Goal: Task Accomplishment & Management: Use online tool/utility

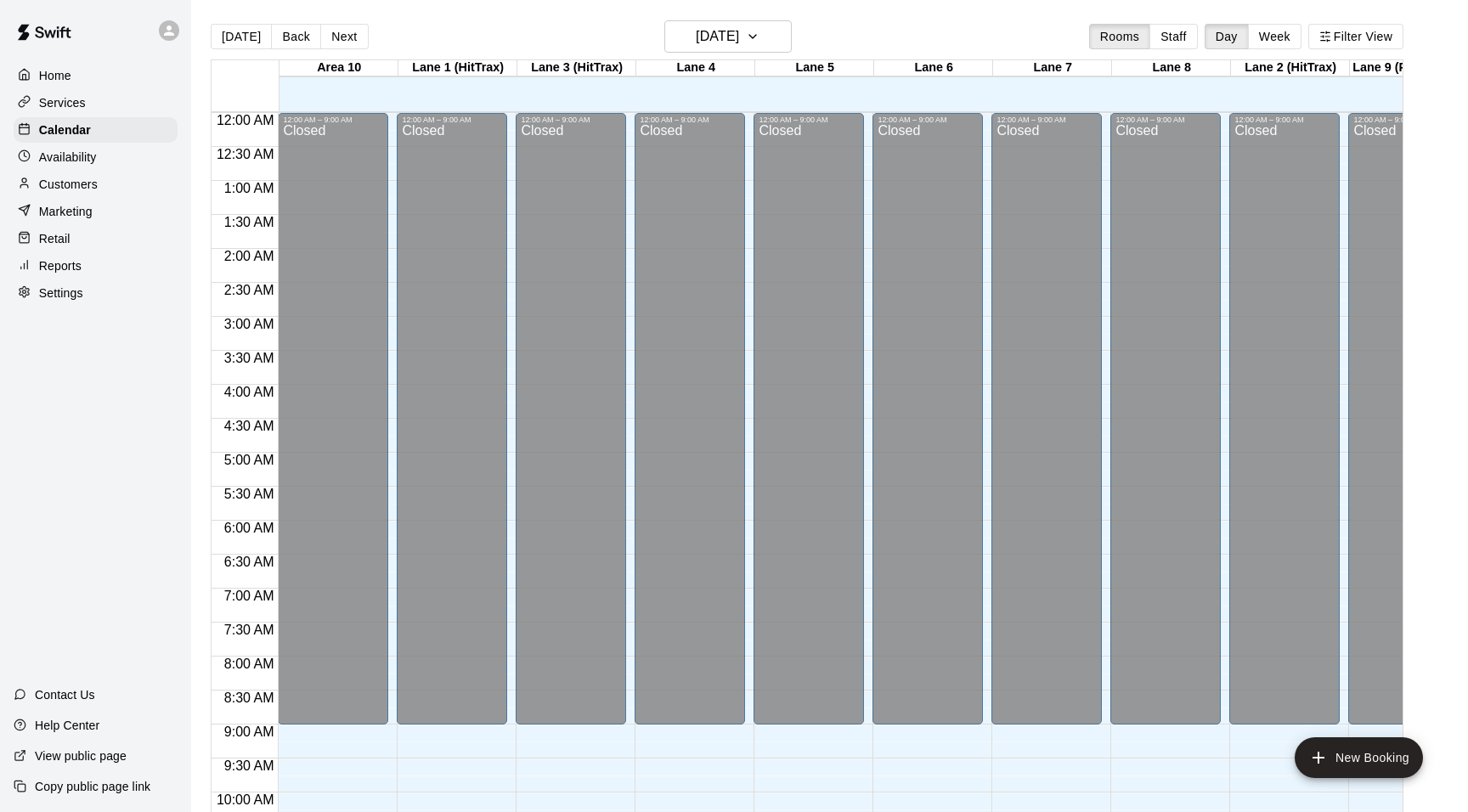
scroll to position [834, 0]
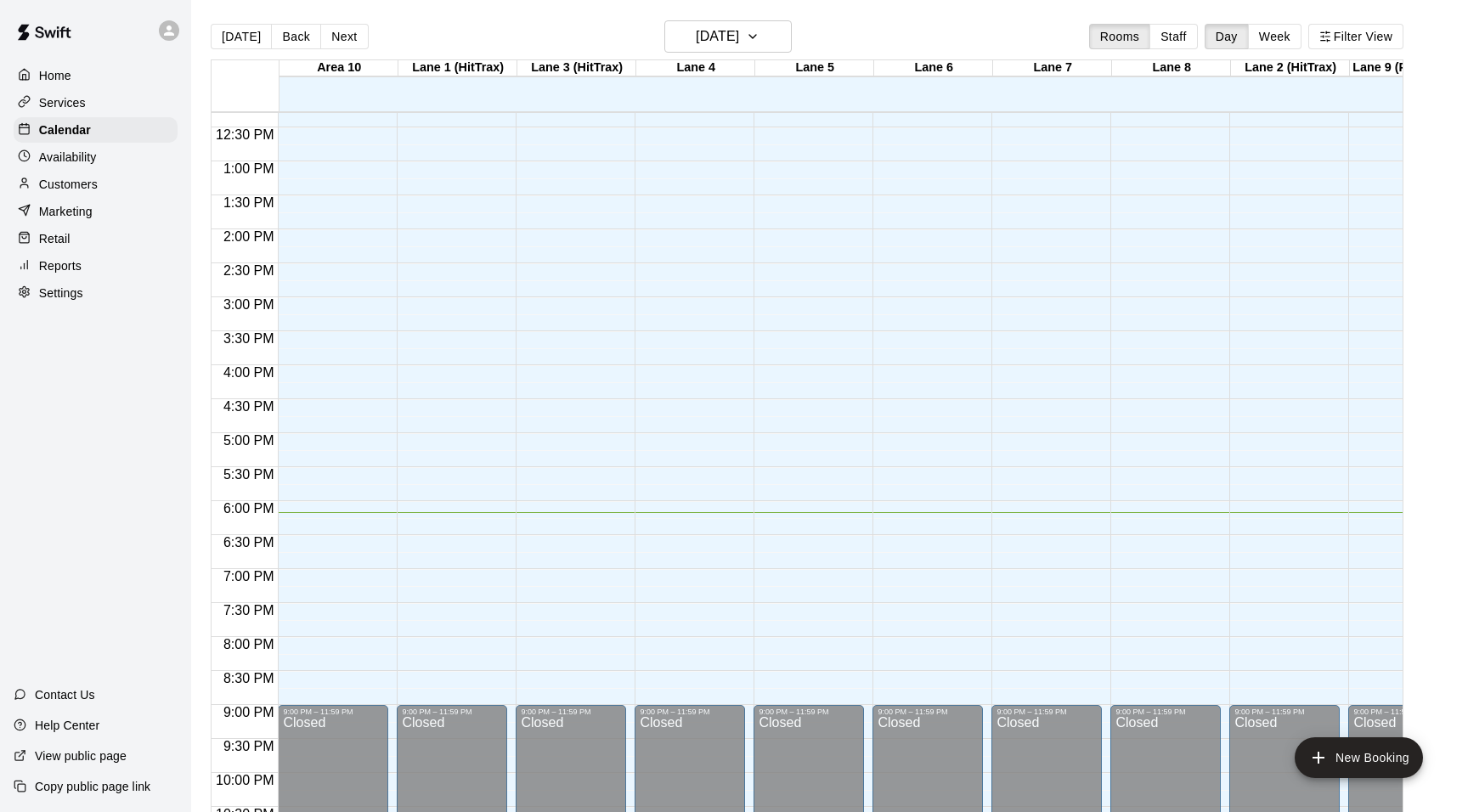
click at [582, 0] on html "Home Services Calendar Availability Customers Marketing Retail Reports Settings…" at bounding box center [734, 419] width 1468 height 839
click at [69, 75] on p "Home" at bounding box center [55, 75] width 32 height 17
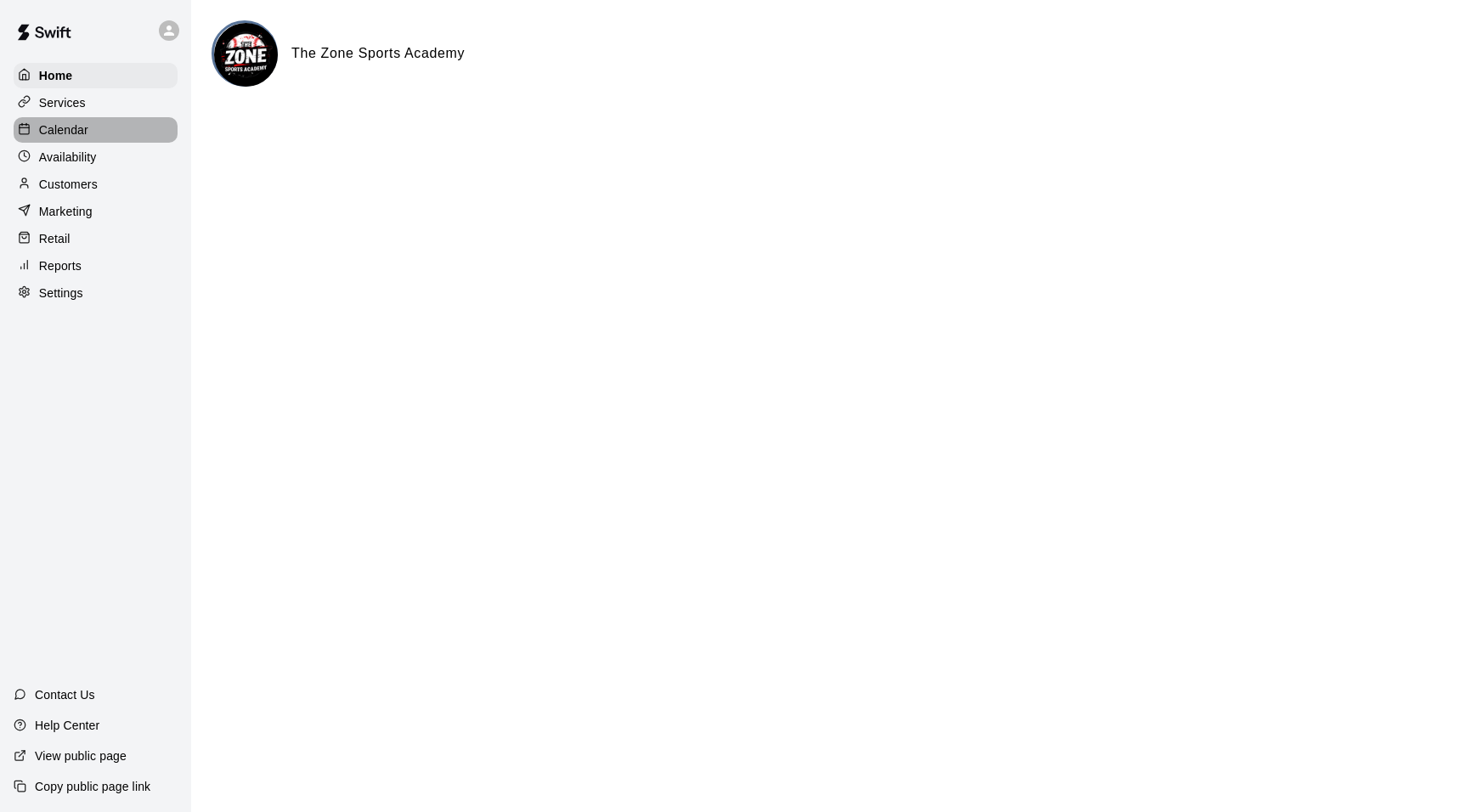
click at [77, 126] on p "Calendar" at bounding box center [64, 130] width 49 height 17
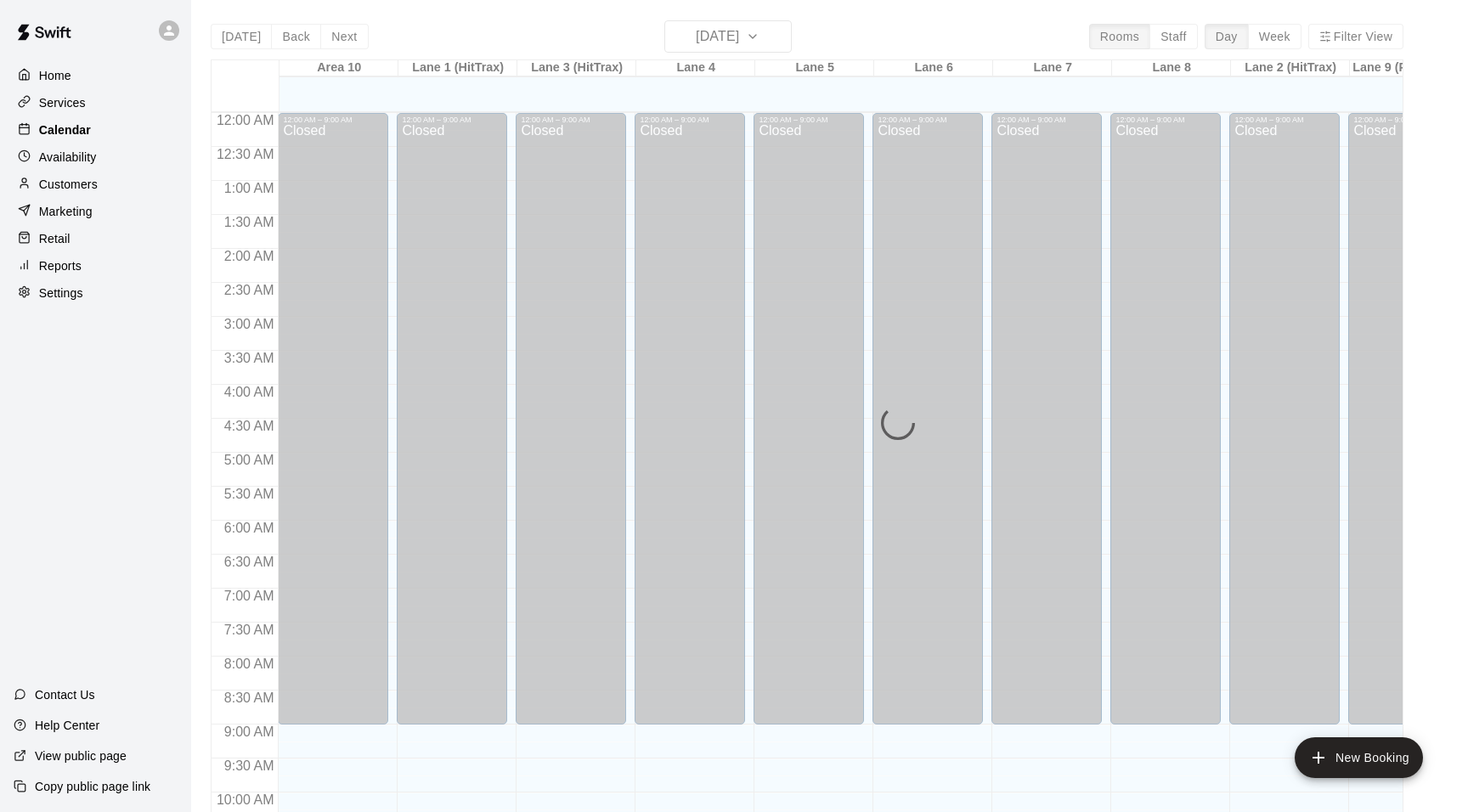
scroll to position [862, 0]
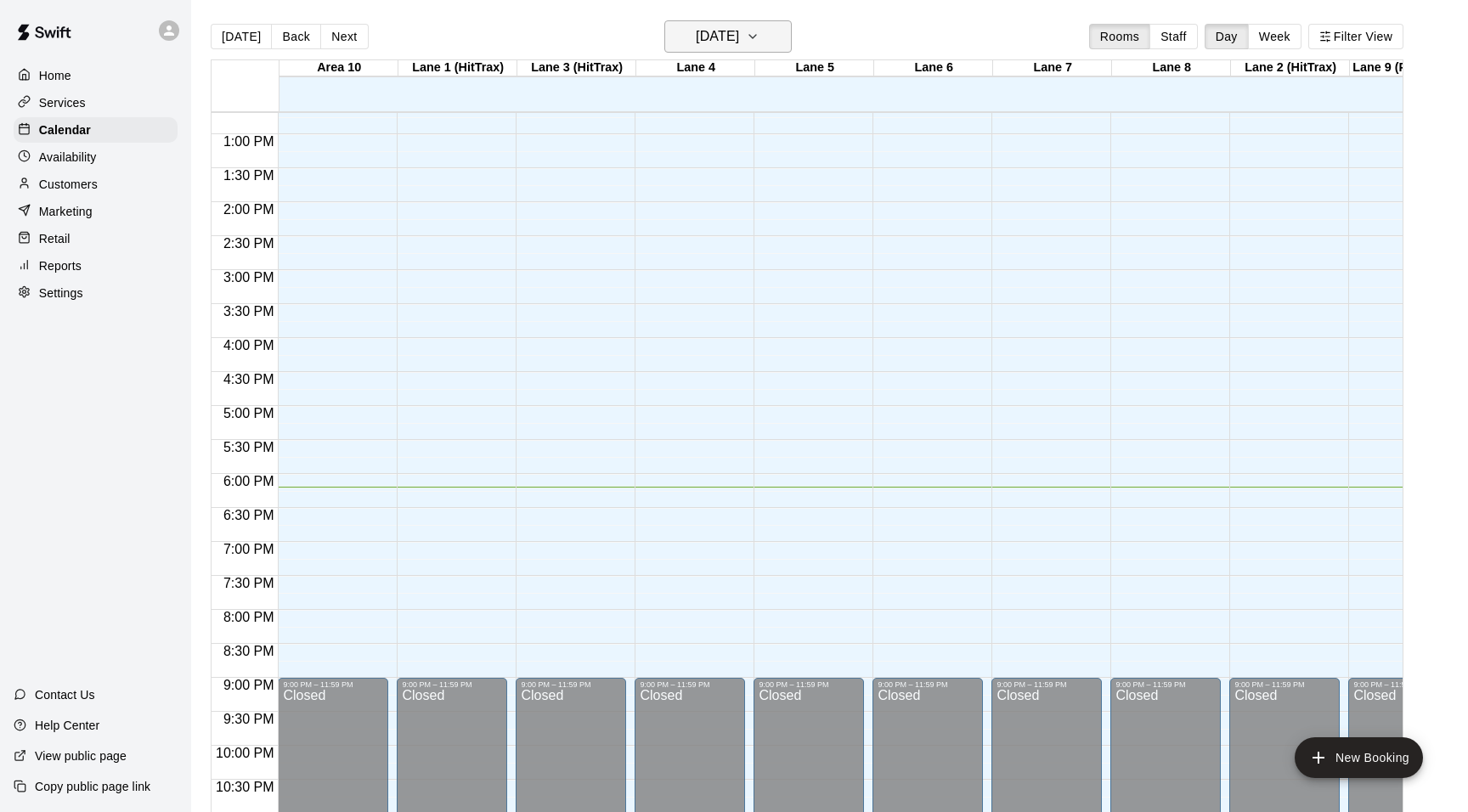
click at [759, 41] on icon "button" at bounding box center [752, 36] width 13 height 21
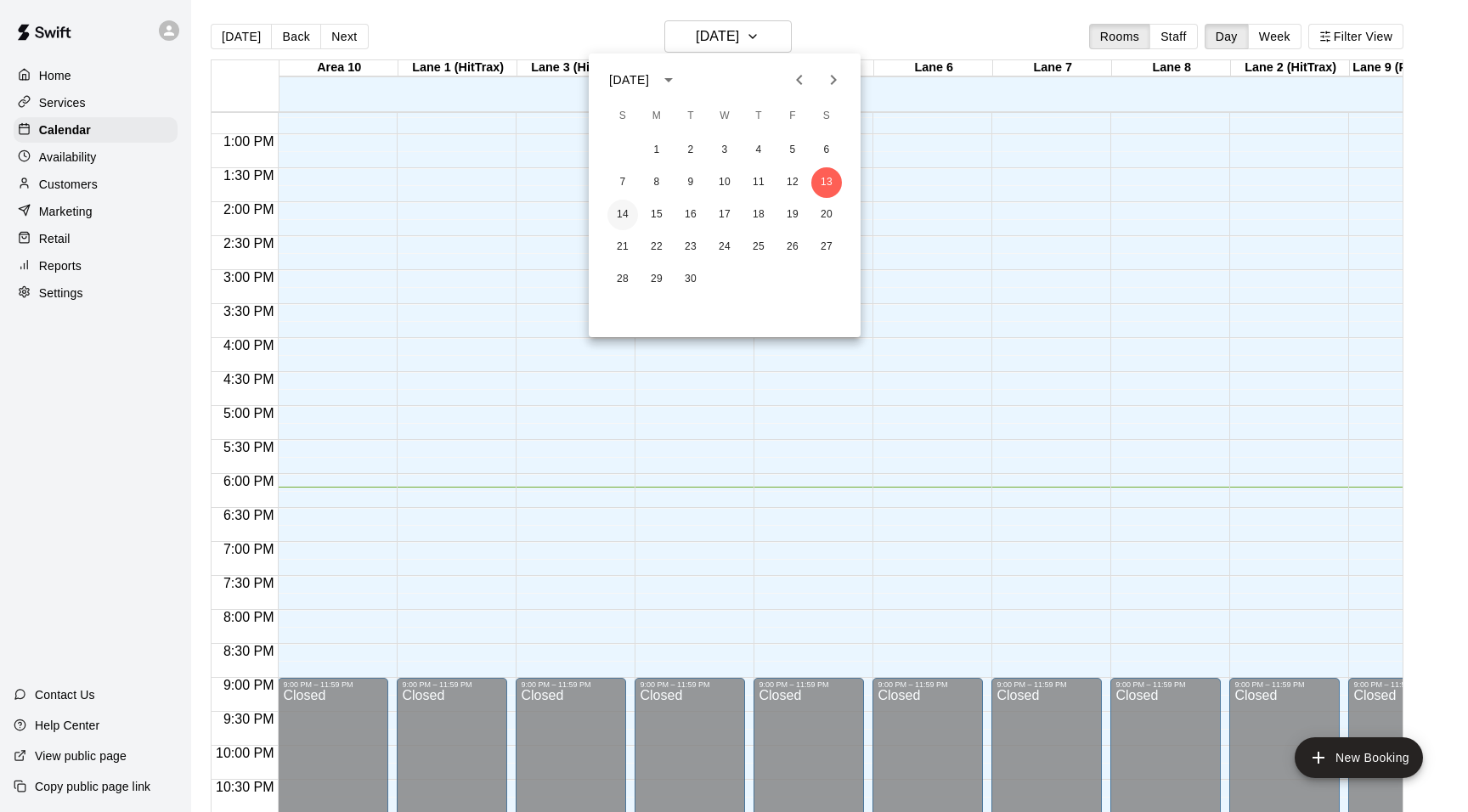
click at [623, 212] on button "14" at bounding box center [623, 215] width 30 height 30
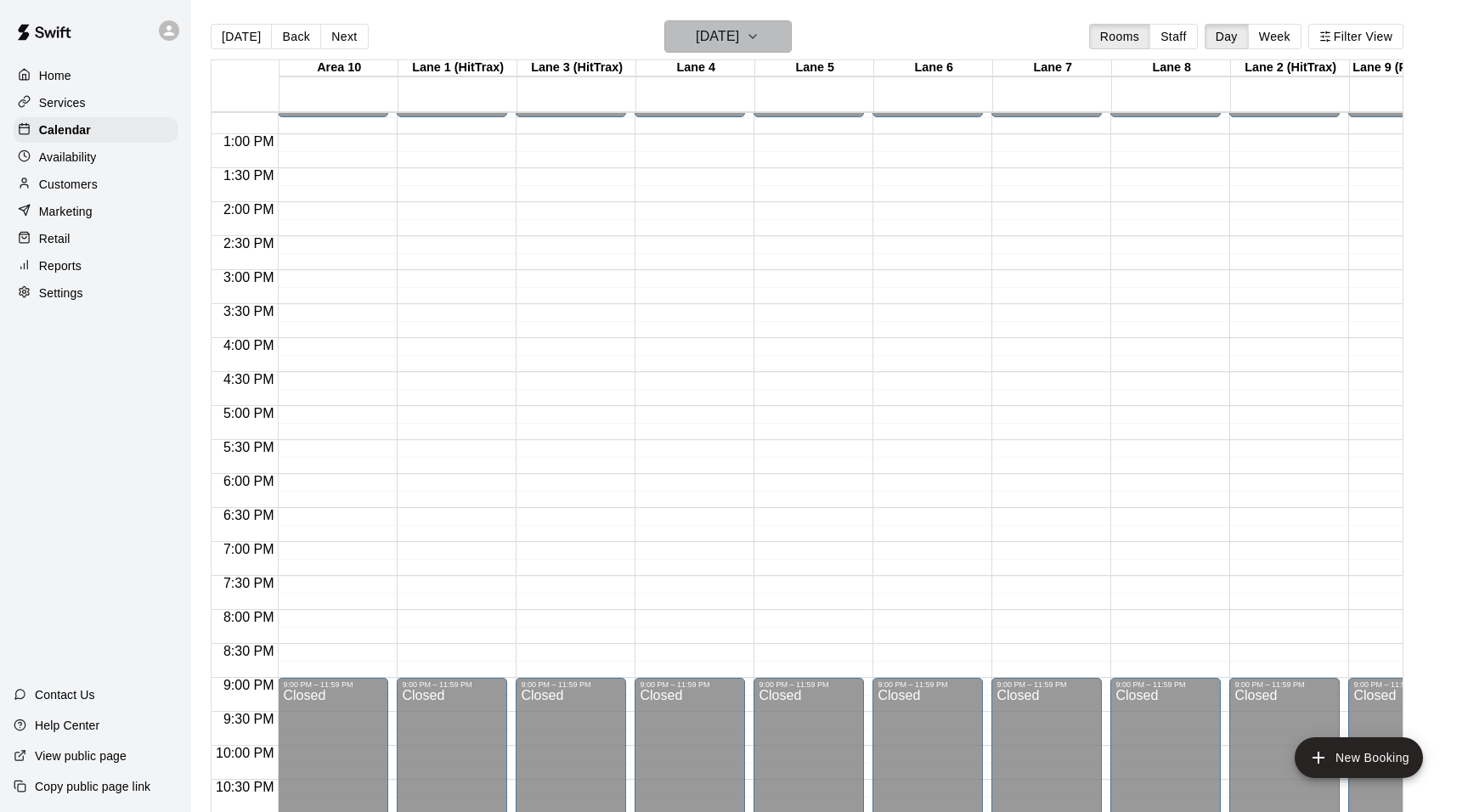
click at [759, 30] on icon "button" at bounding box center [752, 36] width 13 height 21
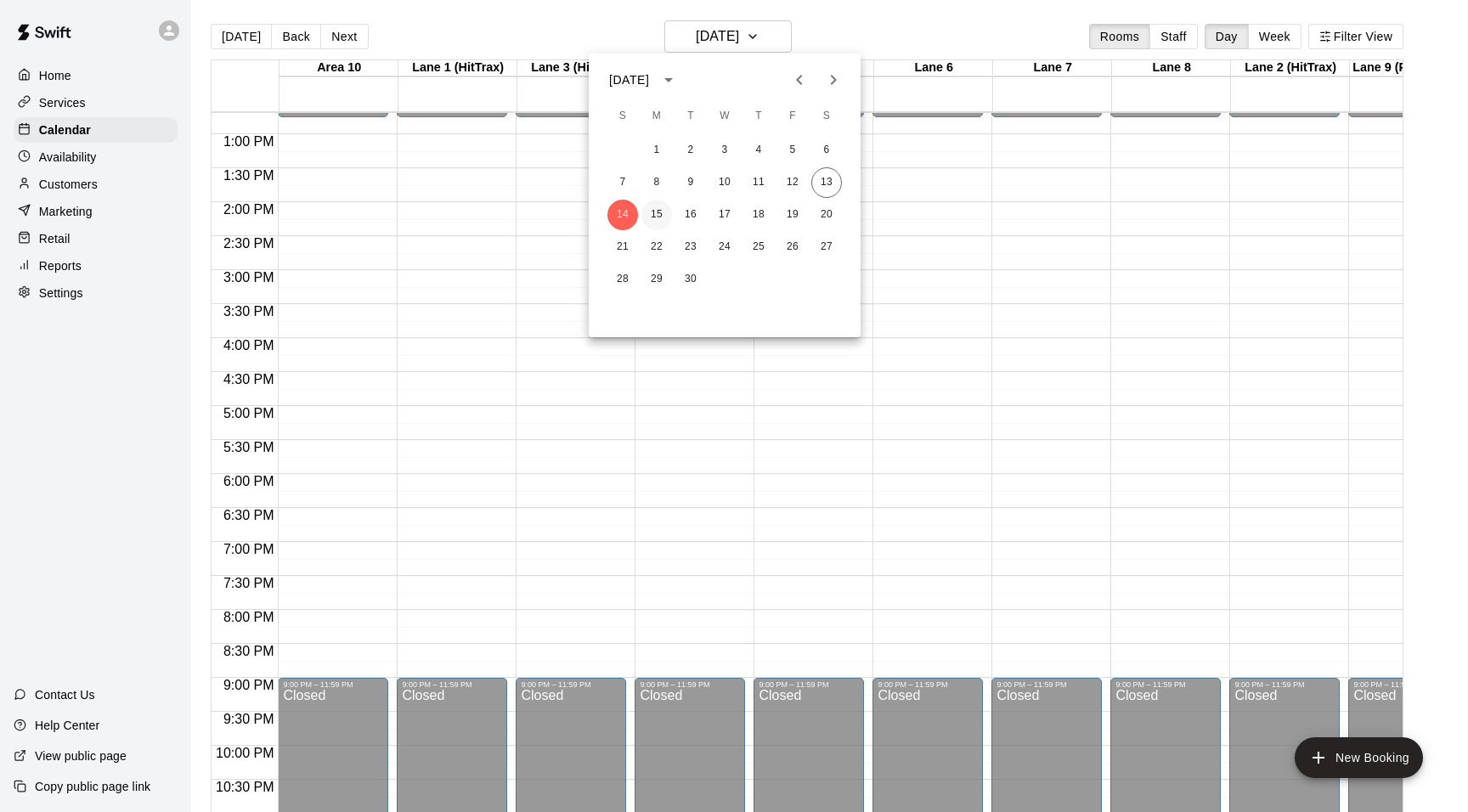
click at [661, 209] on button "15" at bounding box center [657, 215] width 30 height 30
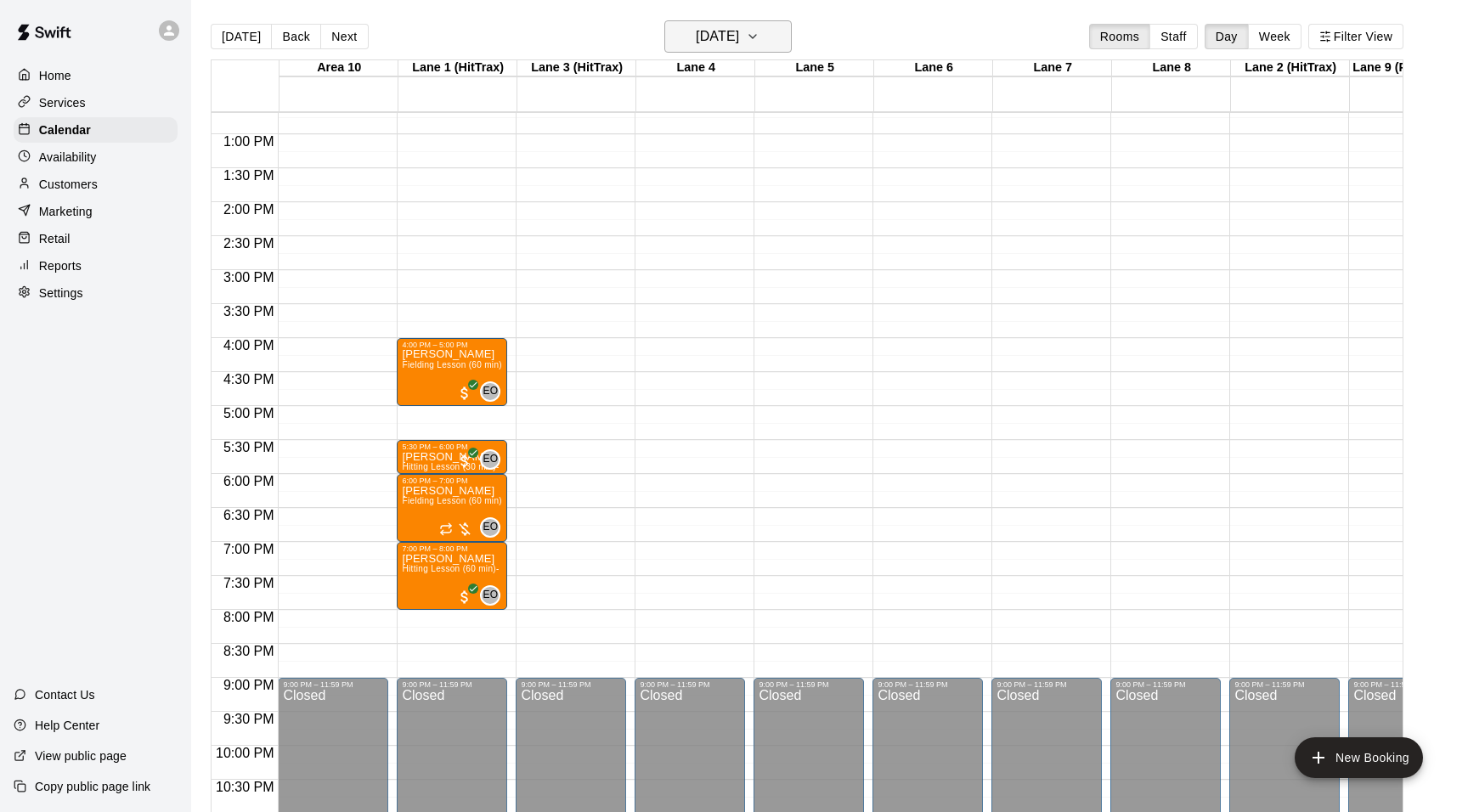
click at [756, 37] on icon "button" at bounding box center [753, 37] width 7 height 4
click at [697, 217] on button "16" at bounding box center [691, 215] width 30 height 30
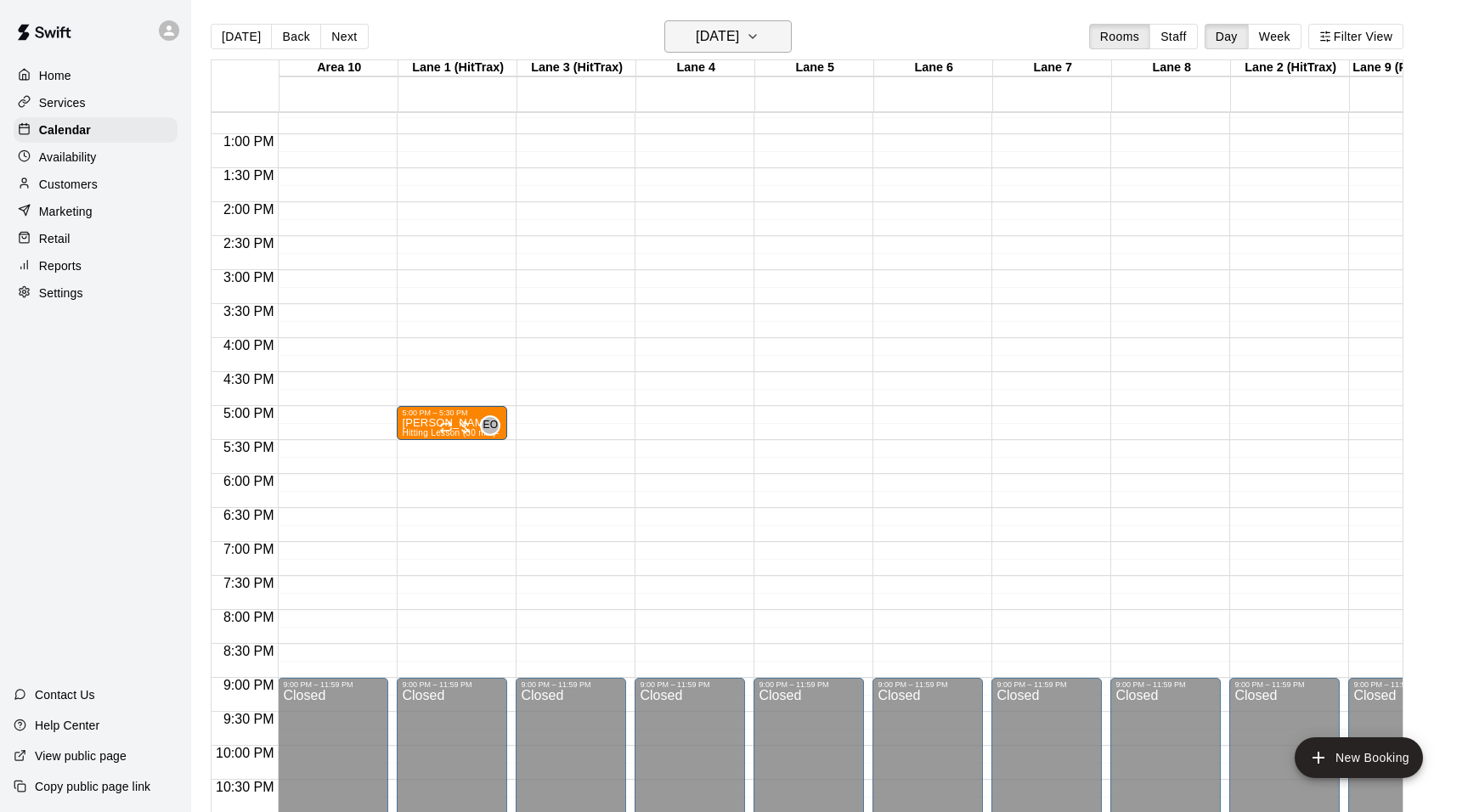
click at [759, 32] on icon "button" at bounding box center [752, 36] width 13 height 21
click at [735, 220] on button "17" at bounding box center [725, 215] width 30 height 30
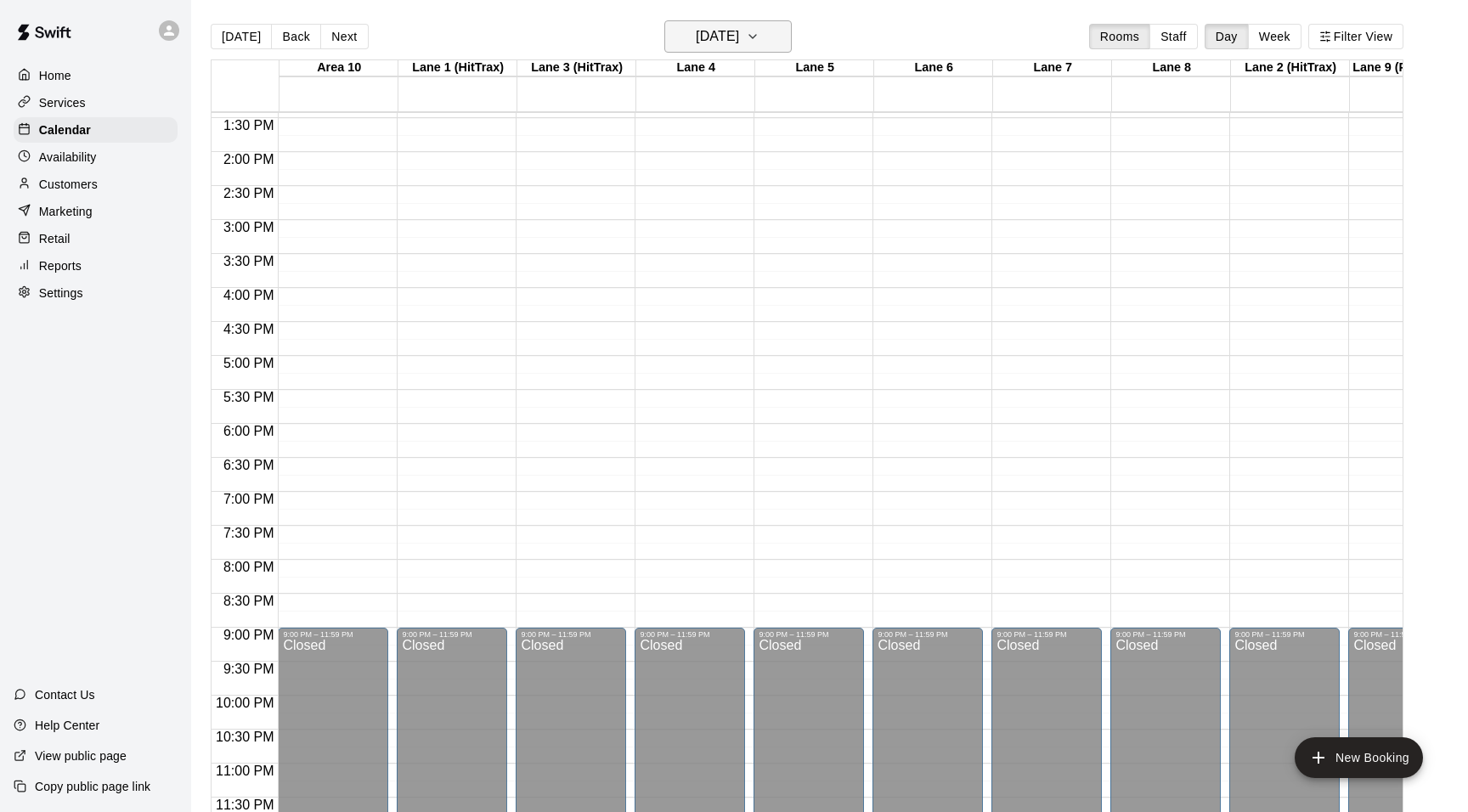
scroll to position [913, 0]
click at [759, 38] on icon "button" at bounding box center [752, 36] width 13 height 21
click at [760, 219] on button "18" at bounding box center [759, 215] width 30 height 30
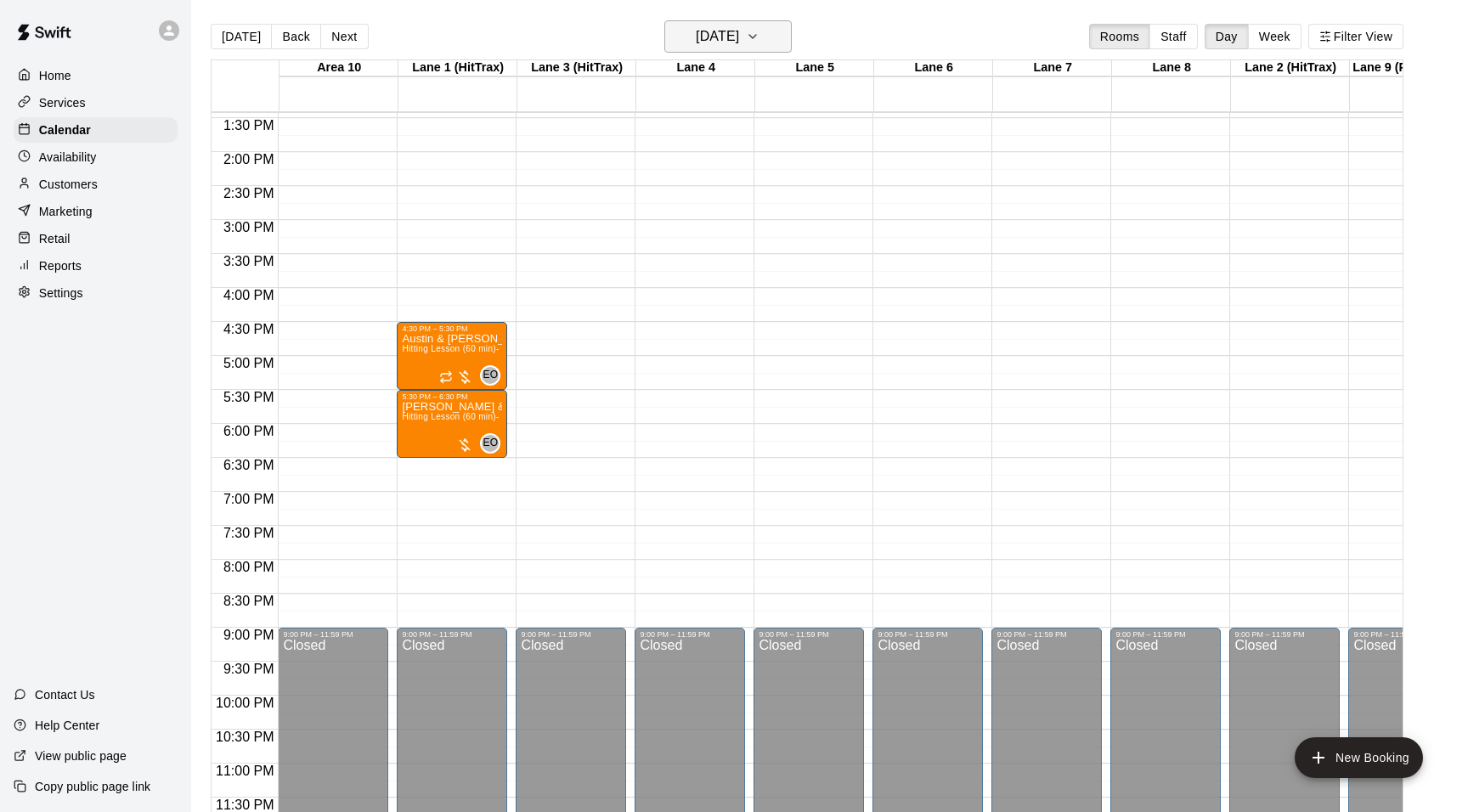
click at [759, 28] on icon "button" at bounding box center [752, 36] width 13 height 21
click at [795, 216] on button "19" at bounding box center [793, 215] width 30 height 30
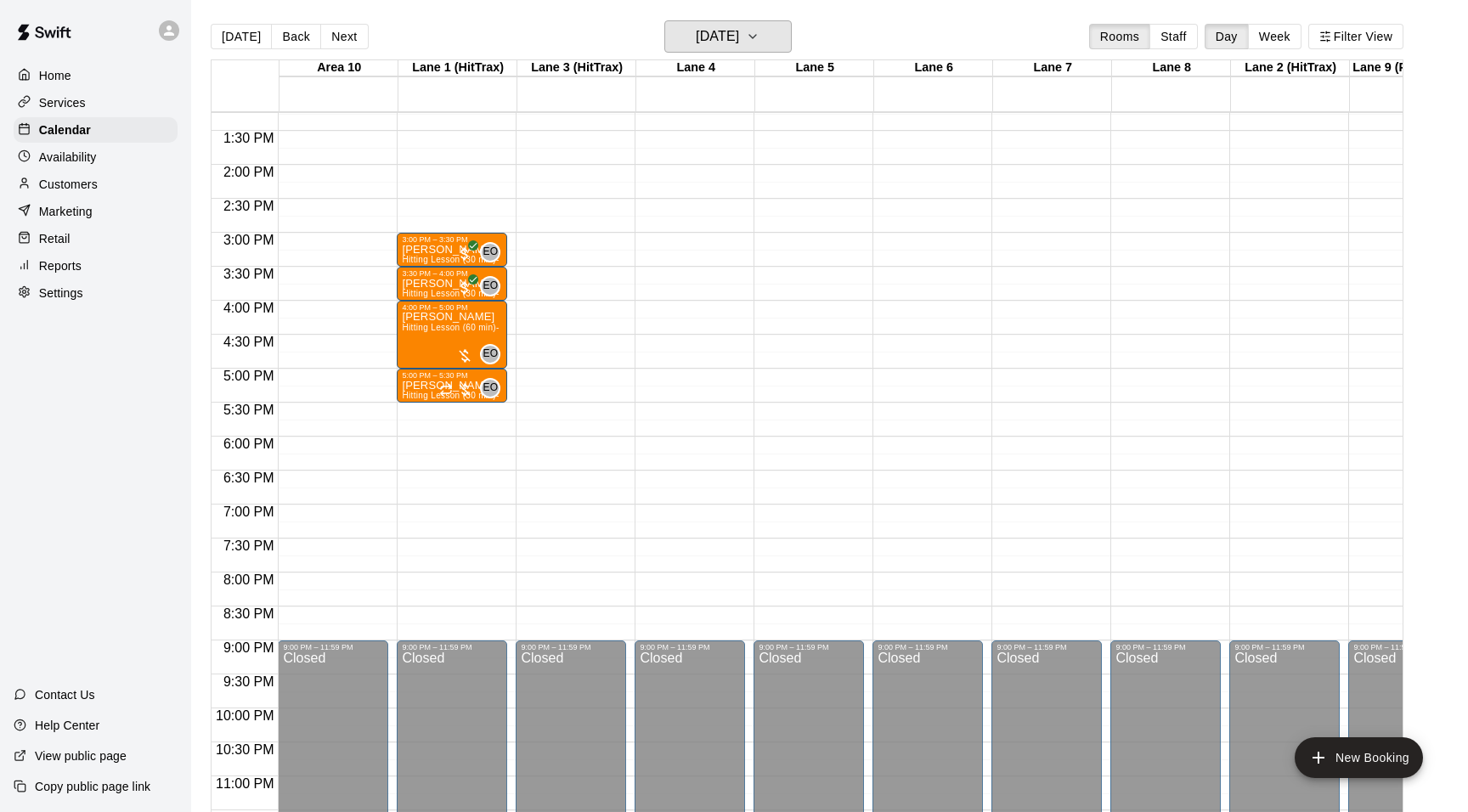
scroll to position [906, 0]
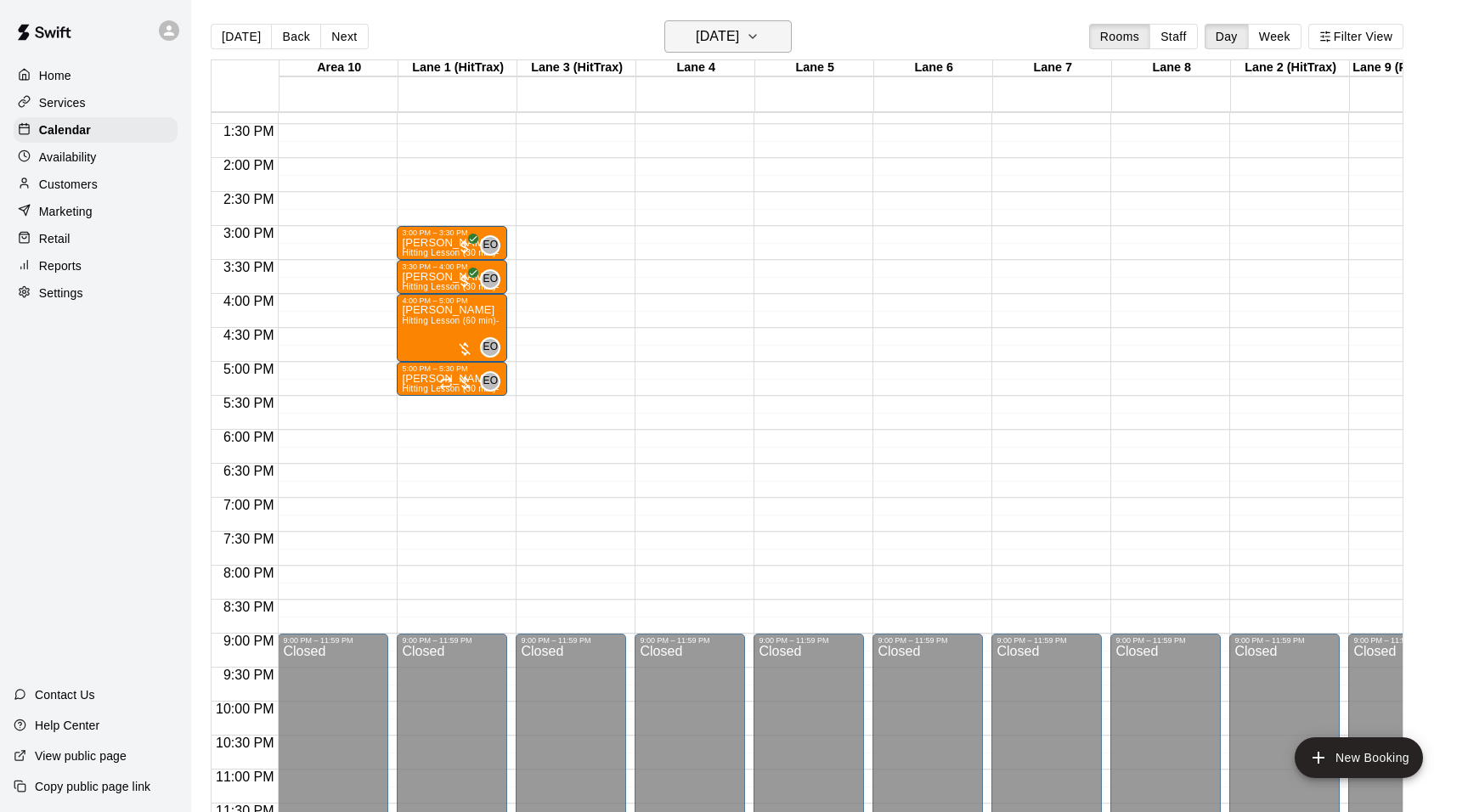
click at [756, 38] on icon "button" at bounding box center [753, 37] width 7 height 4
click at [773, 38] on div at bounding box center [734, 406] width 1468 height 812
click at [756, 38] on icon "button" at bounding box center [753, 37] width 7 height 4
click at [753, 213] on button "18" at bounding box center [759, 215] width 30 height 30
